Goal: Find specific page/section: Find specific page/section

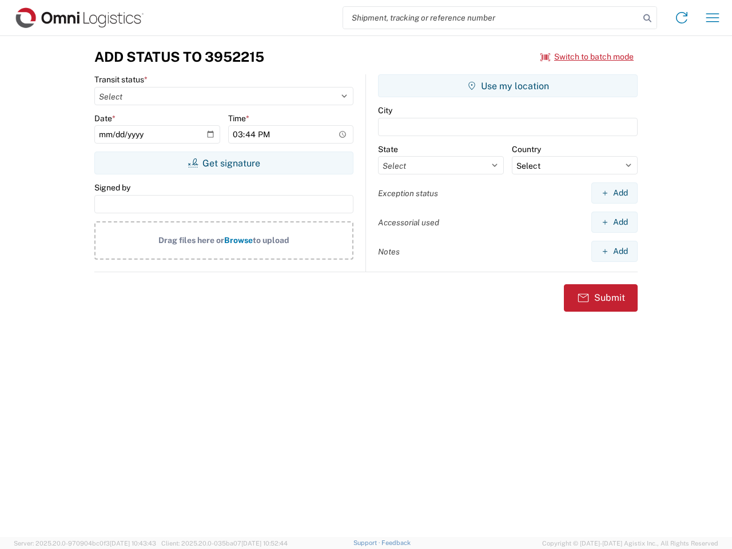
click at [491, 18] on input "search" at bounding box center [491, 18] width 296 height 22
click at [647, 18] on icon at bounding box center [647, 18] width 16 height 16
click at [682, 18] on icon at bounding box center [682, 18] width 18 height 18
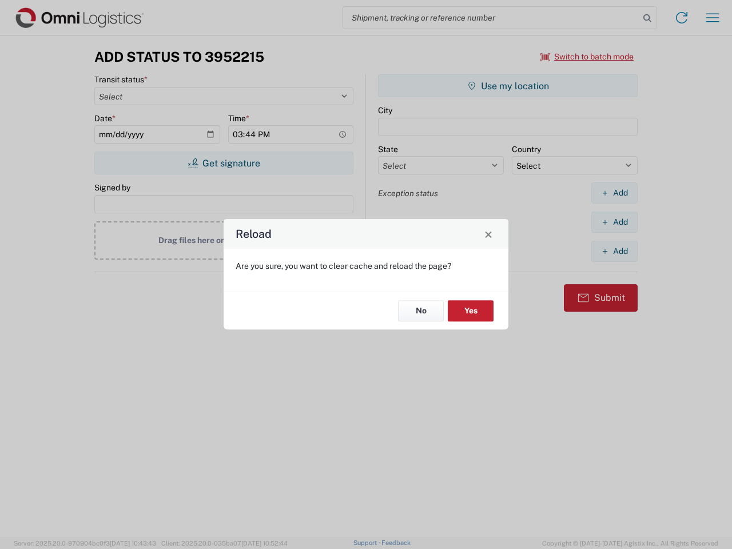
click at [587, 57] on div "Reload Are you sure, you want to clear cache and reload the page? No Yes" at bounding box center [366, 274] width 732 height 549
click at [224, 163] on div "Reload Are you sure, you want to clear cache and reload the page? No Yes" at bounding box center [366, 274] width 732 height 549
click at [508, 86] on div "Reload Are you sure, you want to clear cache and reload the page? No Yes" at bounding box center [366, 274] width 732 height 549
click at [614, 193] on div "Reload Are you sure, you want to clear cache and reload the page? No Yes" at bounding box center [366, 274] width 732 height 549
click at [614, 222] on div "Reload Are you sure, you want to clear cache and reload the page? No Yes" at bounding box center [366, 274] width 732 height 549
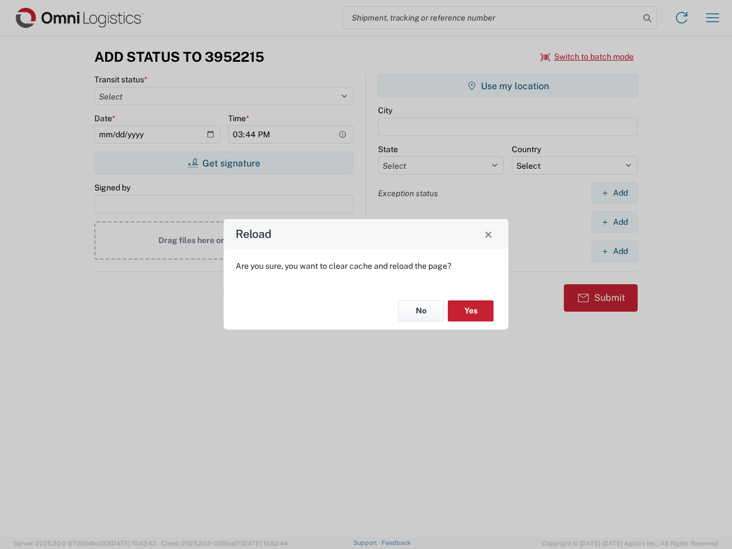
click at [614, 251] on div "Reload Are you sure, you want to clear cache and reload the page? No Yes" at bounding box center [366, 274] width 732 height 549
